Goal: Task Accomplishment & Management: Use online tool/utility

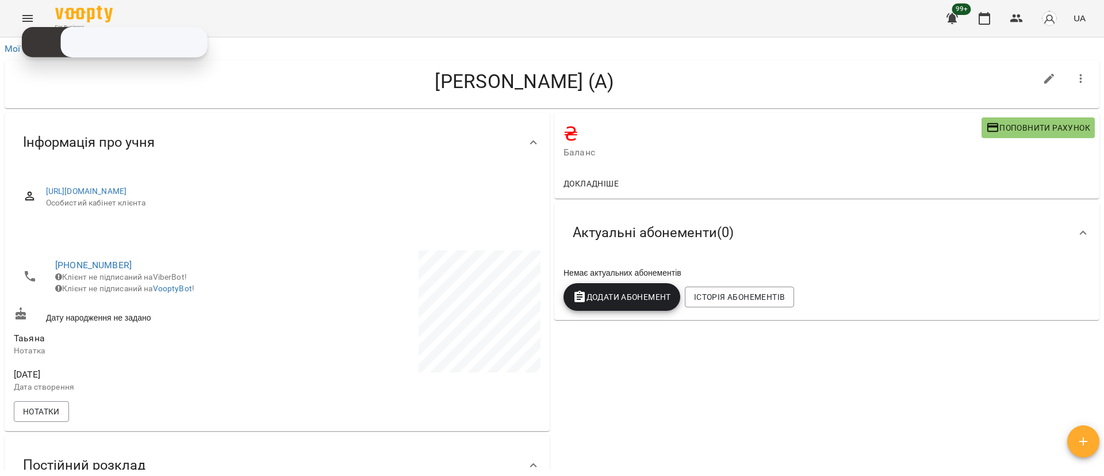
click at [20, 20] on button "Menu" at bounding box center [28, 19] width 28 height 28
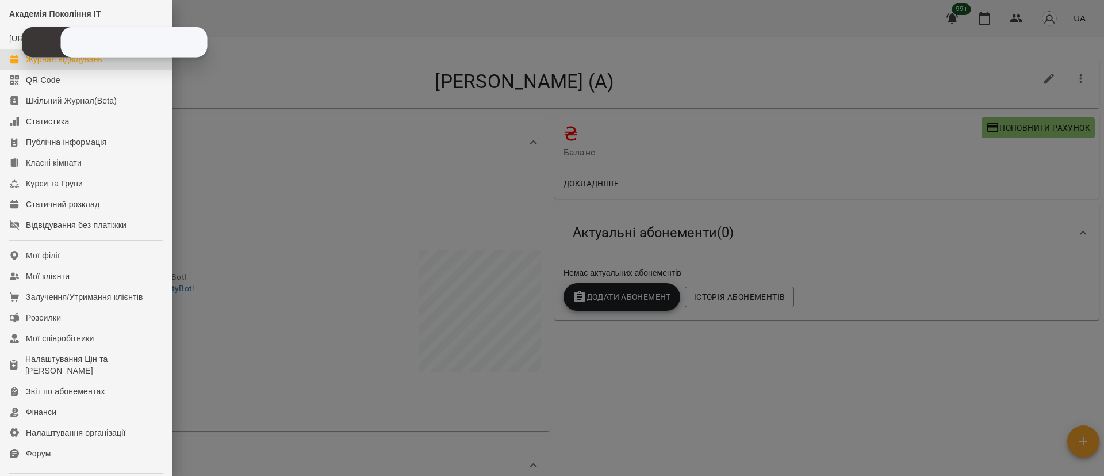
click at [49, 64] on div "Журнал відвідувань" at bounding box center [64, 58] width 76 height 11
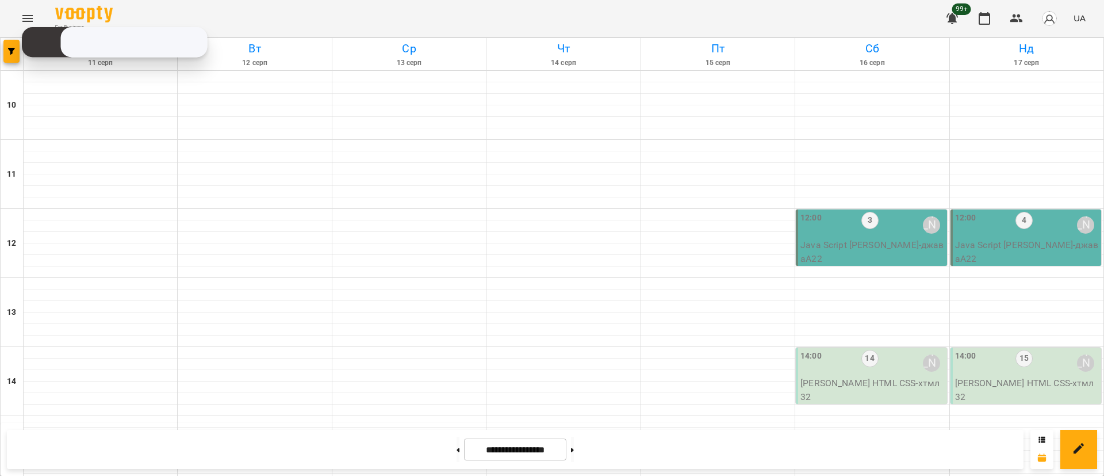
click at [2, 59] on div at bounding box center [12, 54] width 23 height 32
click at [6, 59] on button "button" at bounding box center [11, 51] width 16 height 23
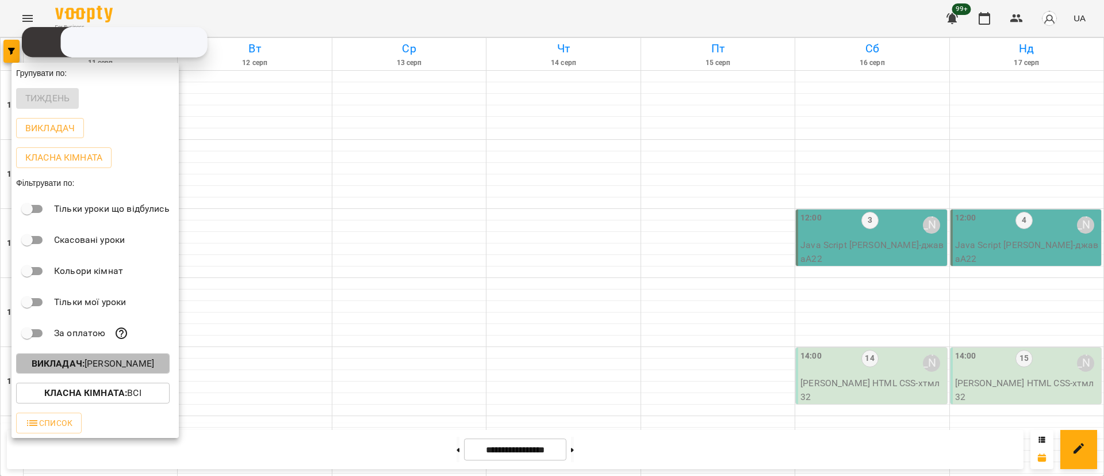
click at [57, 369] on b "Викладач :" at bounding box center [58, 363] width 53 height 11
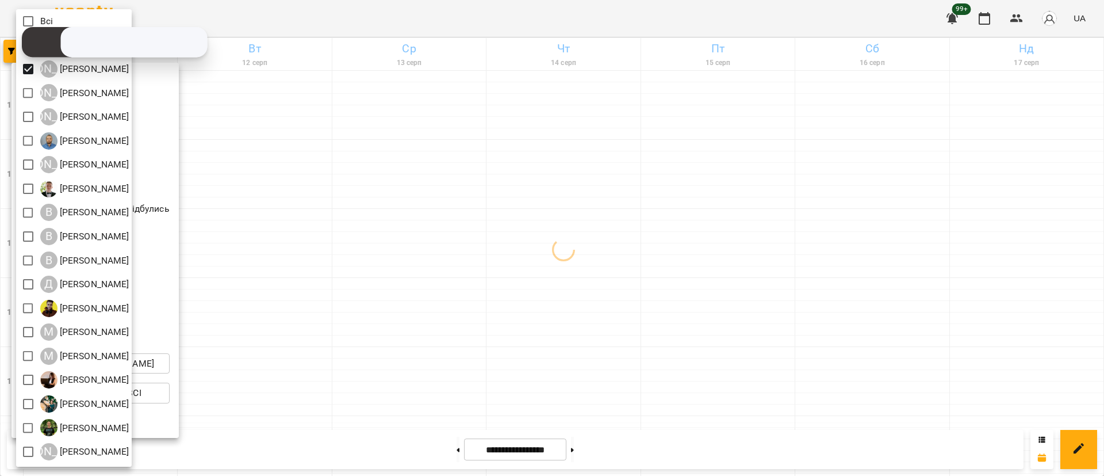
click at [277, 270] on div at bounding box center [552, 238] width 1104 height 476
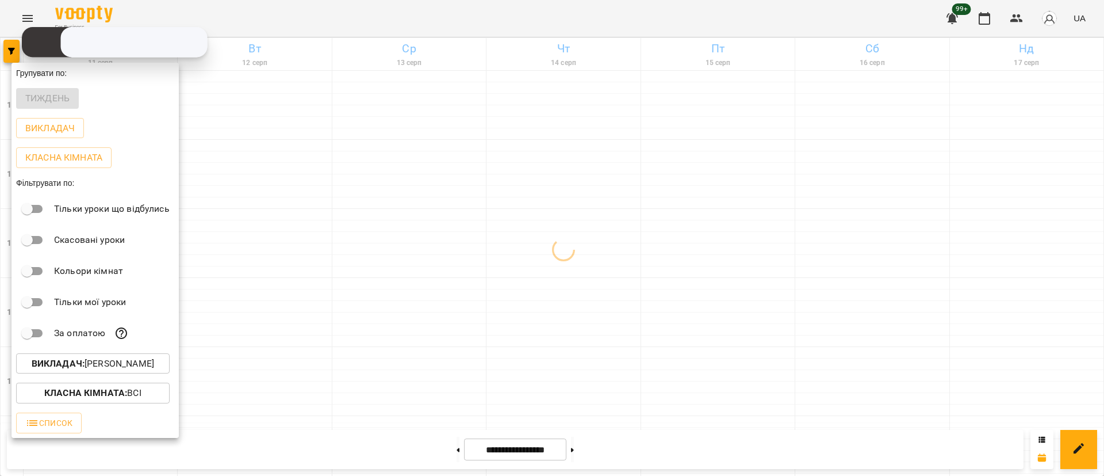
click at [277, 270] on div at bounding box center [552, 238] width 1104 height 476
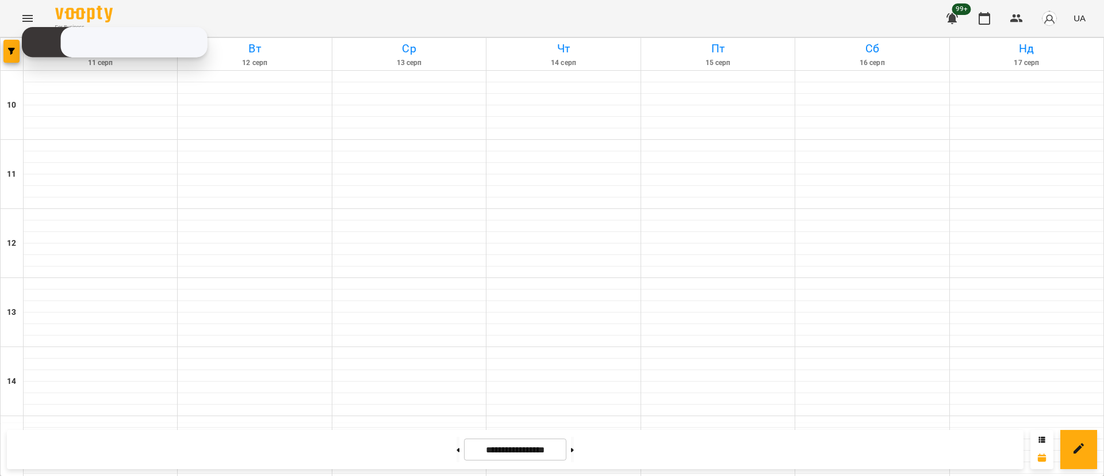
scroll to position [431, 0]
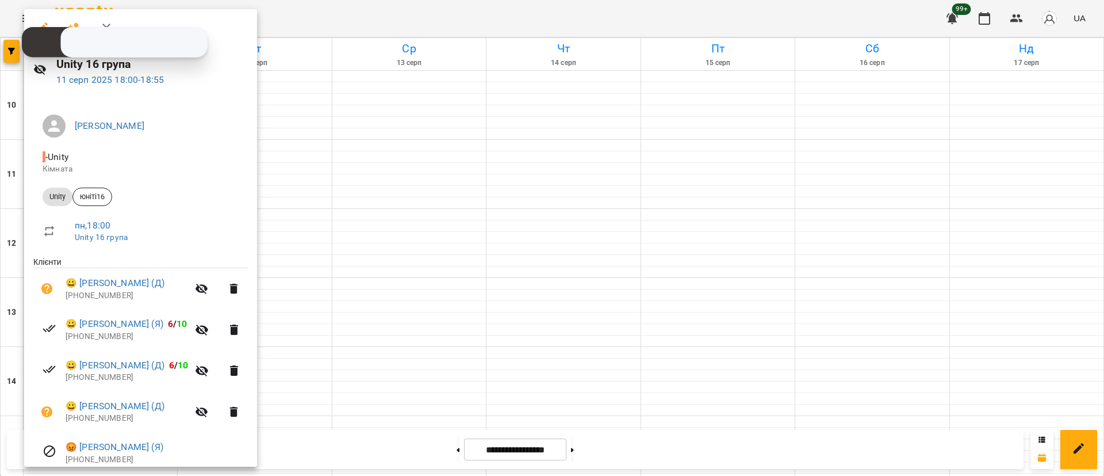
scroll to position [47, 0]
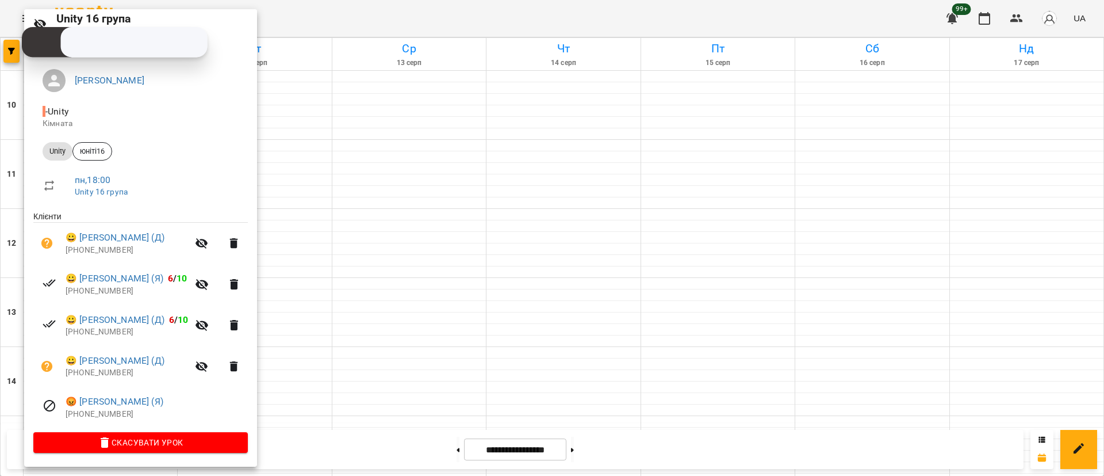
click at [280, 387] on div at bounding box center [552, 238] width 1104 height 476
